Goal: Use online tool/utility: Utilize a website feature to perform a specific function

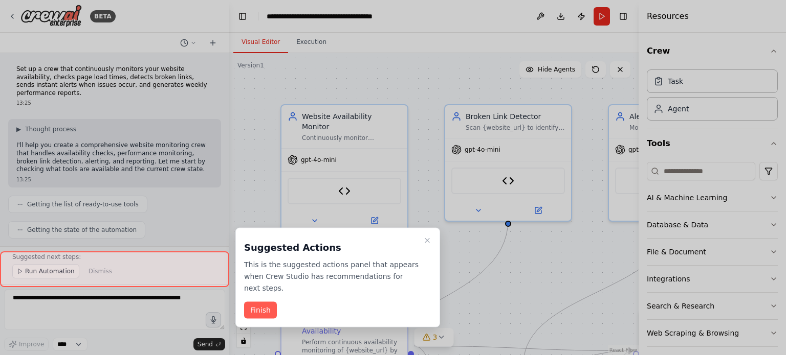
scroll to position [1374, 0]
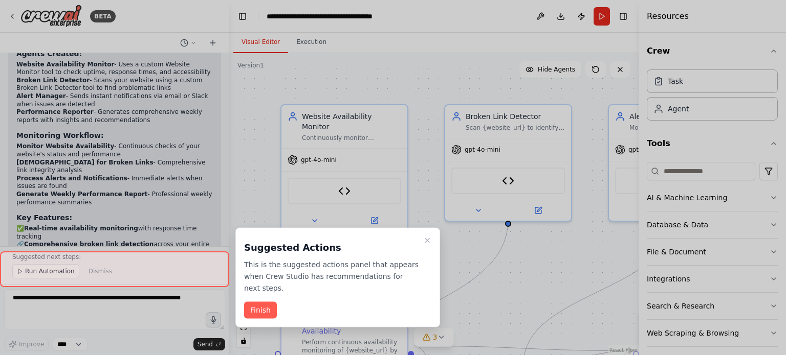
drag, startPoint x: 257, startPoint y: 299, endPoint x: 397, endPoint y: 233, distance: 154.2
click at [257, 302] on button "Finish" at bounding box center [260, 310] width 33 height 17
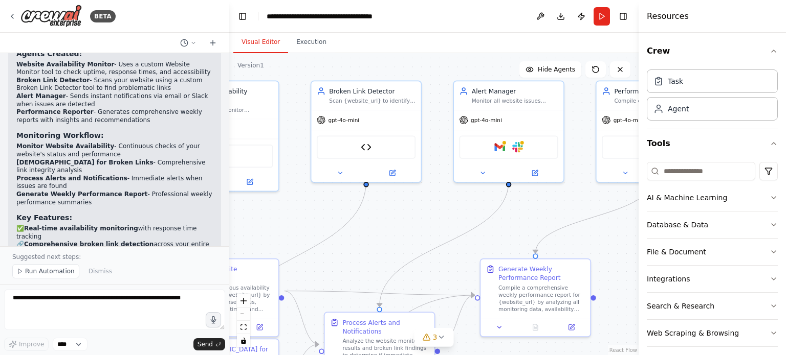
drag, startPoint x: 530, startPoint y: 282, endPoint x: 387, endPoint y: 239, distance: 148.9
click at [387, 239] on div ".deletable-edge-delete-btn { width: 20px; height: 20px; border: 0px solid #ffff…" at bounding box center [433, 204] width 409 height 302
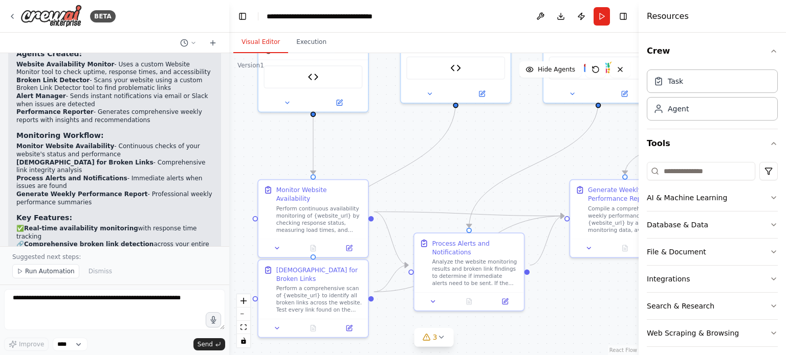
drag, startPoint x: 550, startPoint y: 204, endPoint x: 588, endPoint y: 134, distance: 79.6
click at [638, 124] on div "BETA Set up a crew that continuously monitors your website availability, checks…" at bounding box center [393, 177] width 786 height 355
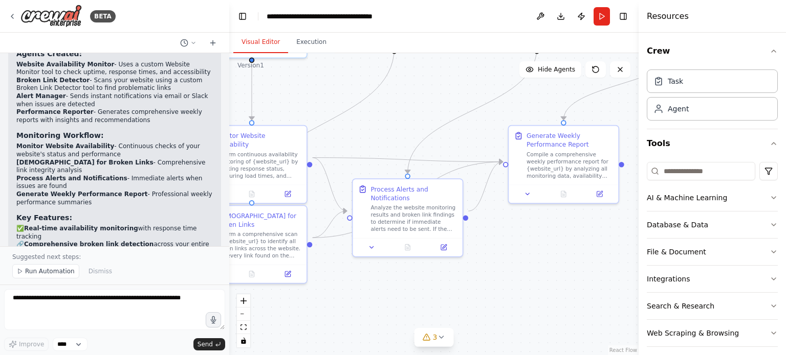
drag, startPoint x: 533, startPoint y: 173, endPoint x: 483, endPoint y: 129, distance: 66.7
click at [483, 129] on div ".deletable-edge-delete-btn { width: 20px; height: 20px; border: 0px solid #ffff…" at bounding box center [433, 204] width 409 height 302
click at [770, 242] on button "File & Document" at bounding box center [712, 252] width 131 height 27
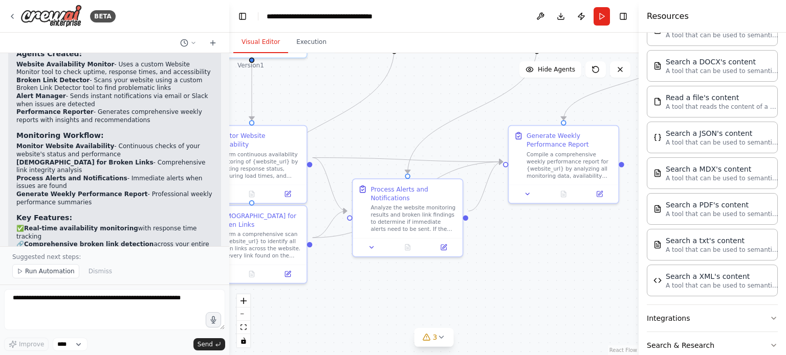
scroll to position [256, 0]
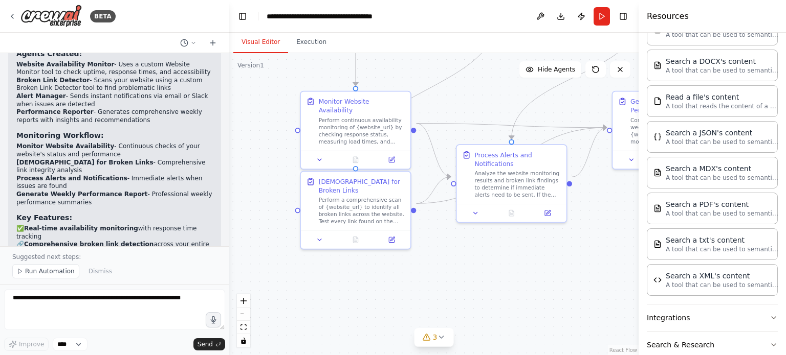
drag, startPoint x: 538, startPoint y: 277, endPoint x: 552, endPoint y: 265, distance: 18.5
click at [608, 265] on div ".deletable-edge-delete-btn { width: 20px; height: 20px; border: 0px solid #ffff…" at bounding box center [433, 204] width 409 height 302
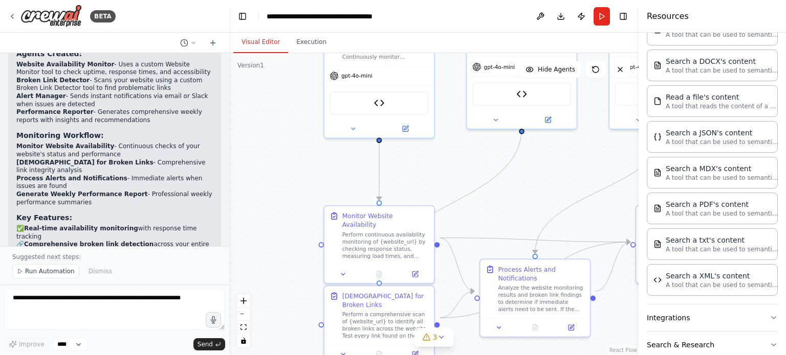
drag, startPoint x: 466, startPoint y: 265, endPoint x: 483, endPoint y: 374, distance: 109.7
click at [483, 355] on html "BETA Set up a crew that continuously monitors your website availability, checks…" at bounding box center [393, 177] width 786 height 355
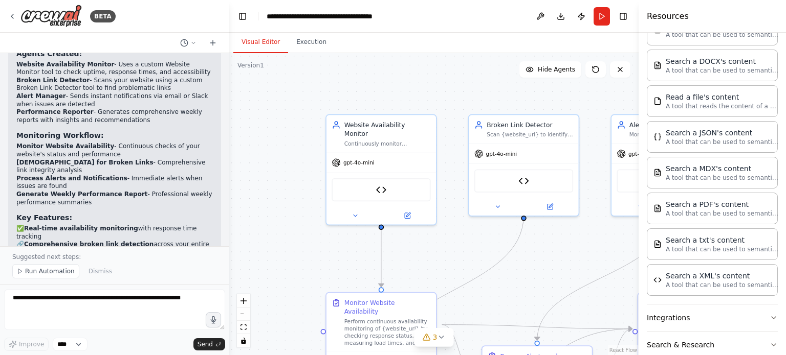
drag, startPoint x: 295, startPoint y: 148, endPoint x: 305, endPoint y: 125, distance: 25.7
click at [297, 235] on div ".deletable-edge-delete-btn { width: 20px; height: 20px; border: 0px solid #ffff…" at bounding box center [433, 204] width 409 height 302
click at [299, 46] on button "Execution" at bounding box center [311, 42] width 47 height 21
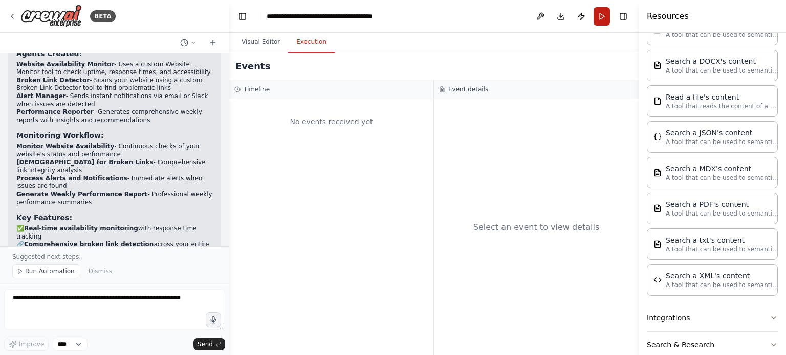
click at [603, 15] on button "Run" at bounding box center [601, 16] width 16 height 18
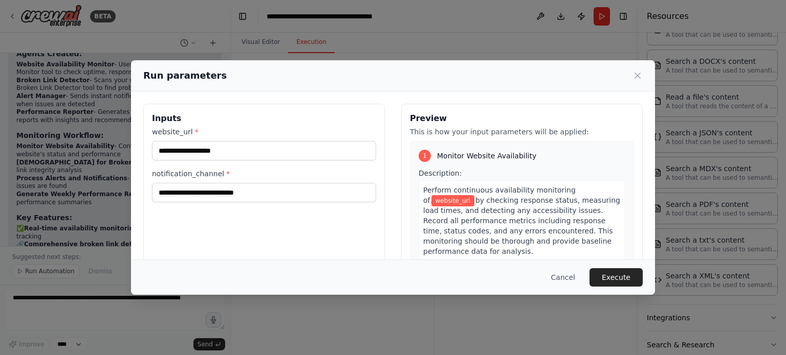
scroll to position [51, 0]
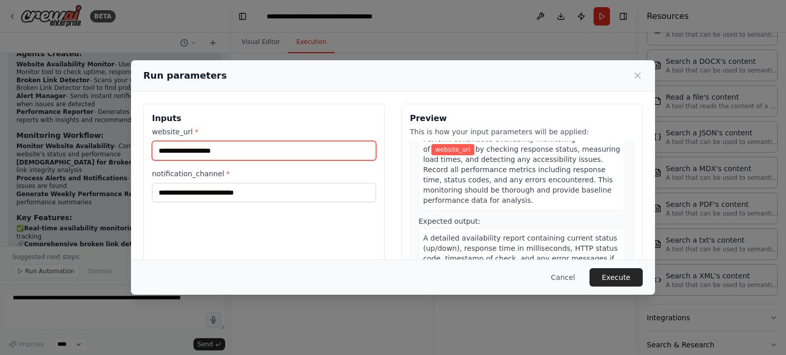
click at [210, 147] on input "website_url *" at bounding box center [264, 150] width 224 height 19
paste input "**********"
type input "**********"
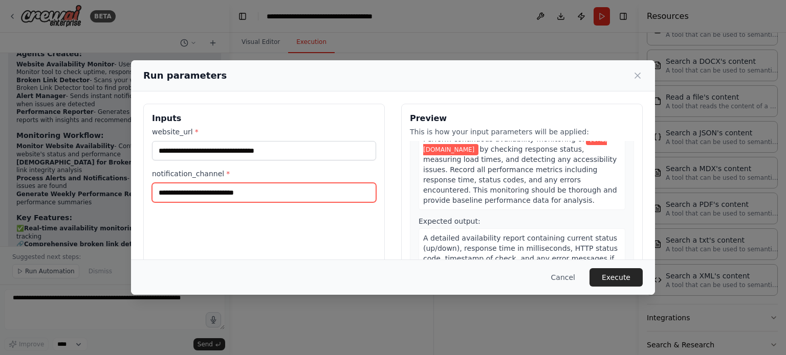
click at [235, 188] on input "notification_channel *" at bounding box center [264, 192] width 224 height 19
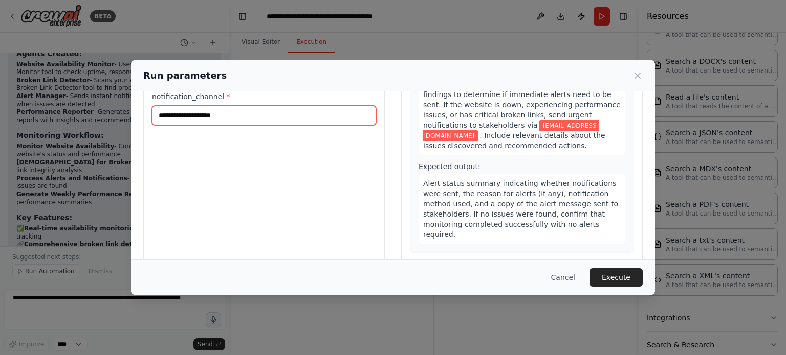
scroll to position [625, 0]
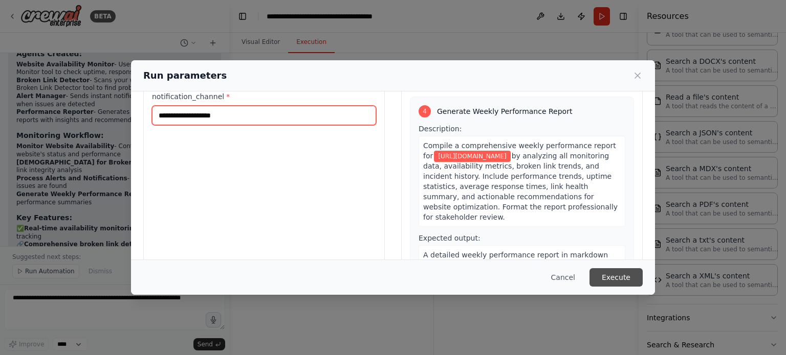
type input "**********"
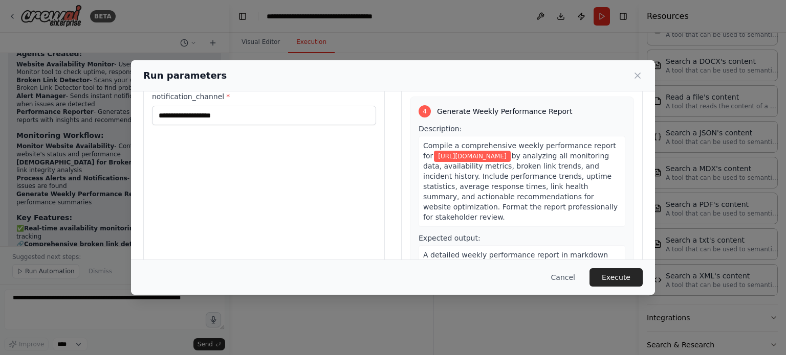
drag, startPoint x: 612, startPoint y: 275, endPoint x: 596, endPoint y: 261, distance: 20.6
click at [612, 276] on button "Execute" at bounding box center [615, 278] width 53 height 18
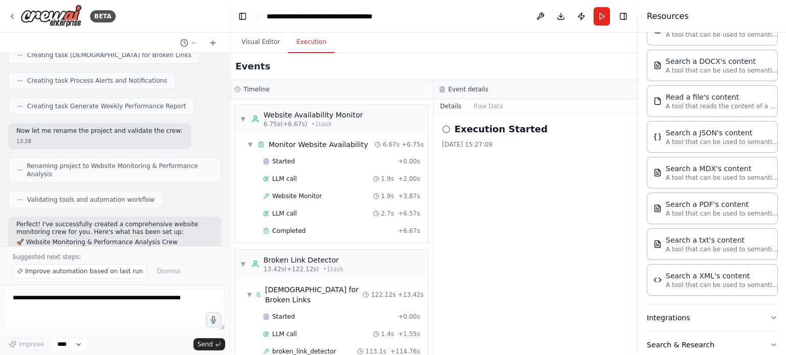
scroll to position [233, 0]
